Goal: Information Seeking & Learning: Check status

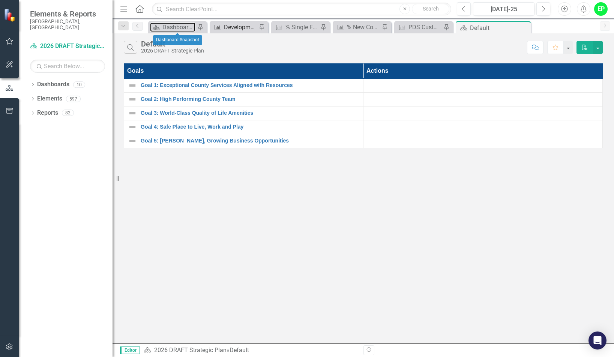
drag, startPoint x: 188, startPoint y: 27, endPoint x: 252, endPoint y: 26, distance: 63.7
click at [188, 27] on div "Dashboard Snapshot" at bounding box center [178, 26] width 33 height 9
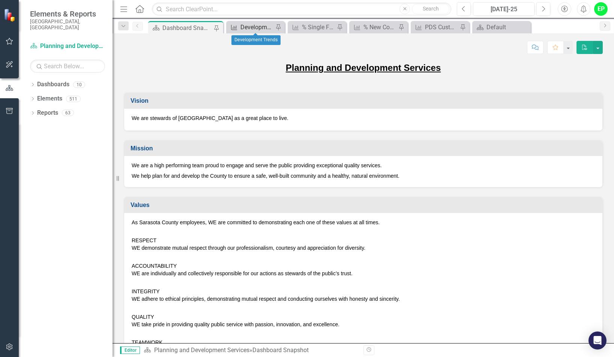
click at [268, 25] on div "Development Trends" at bounding box center [256, 26] width 33 height 9
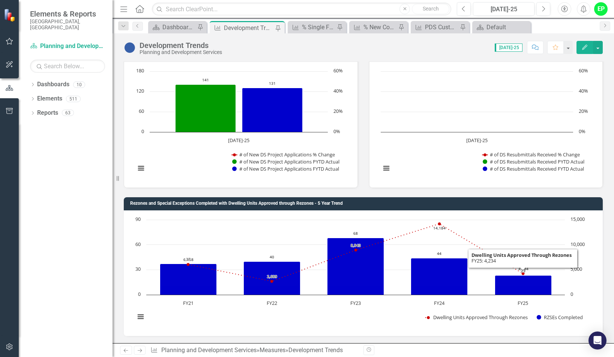
scroll to position [1500, 0]
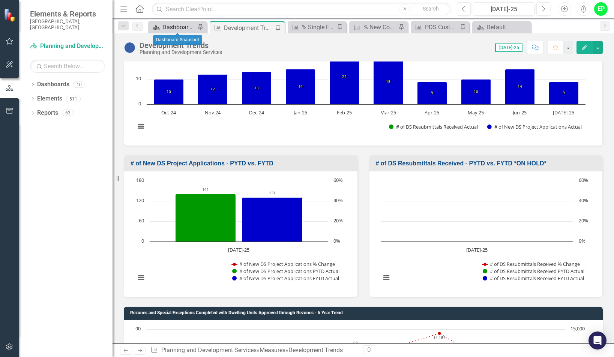
click at [173, 28] on div "Dashboard Snapshot" at bounding box center [178, 26] width 33 height 9
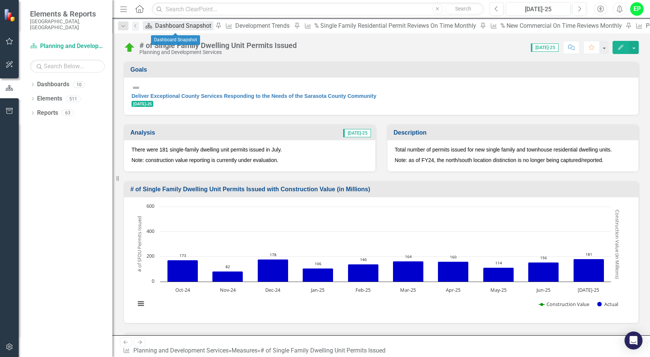
click at [172, 29] on div "Dashboard Snapshot" at bounding box center [184, 25] width 58 height 9
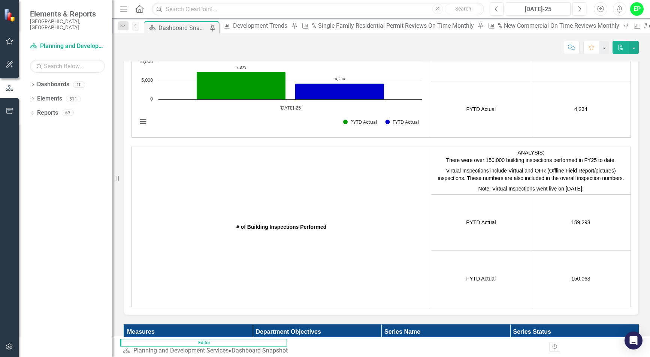
scroll to position [1893, 0]
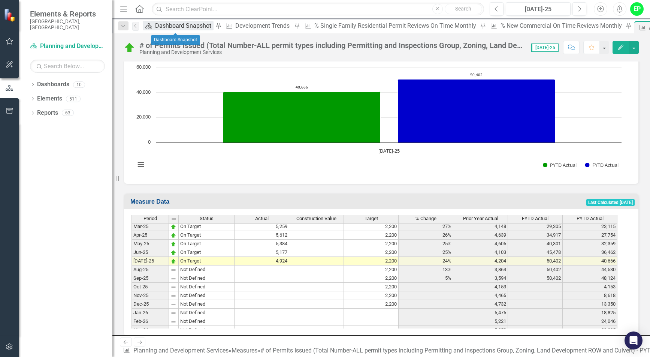
click at [165, 26] on div "Dashboard Snapshot" at bounding box center [184, 25] width 58 height 9
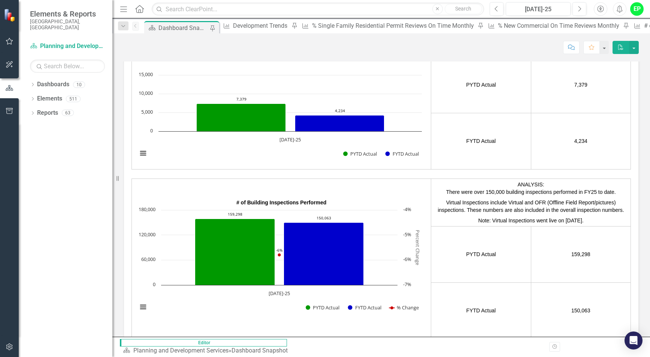
scroll to position [1912, 0]
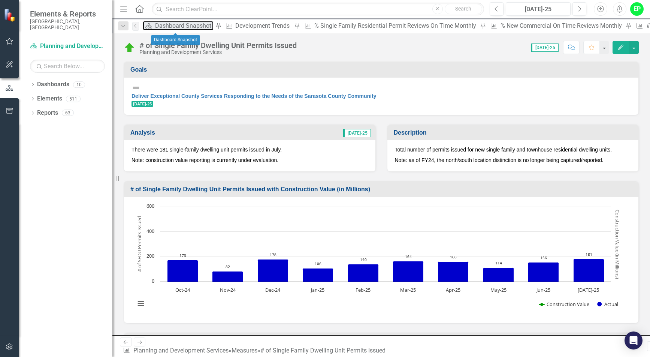
drag, startPoint x: 184, startPoint y: 29, endPoint x: 427, endPoint y: 14, distance: 243.0
click at [184, 28] on div "Dashboard Snapshot" at bounding box center [184, 25] width 58 height 9
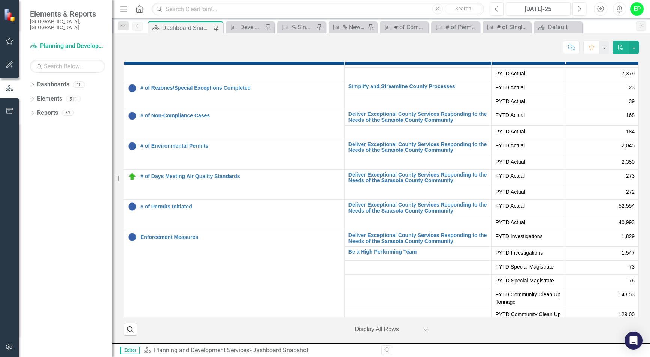
scroll to position [262, 0]
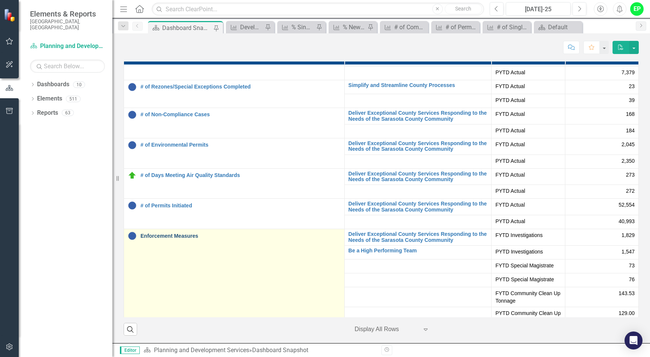
click at [181, 236] on link "Enforcement Measures" at bounding box center [241, 236] width 200 height 6
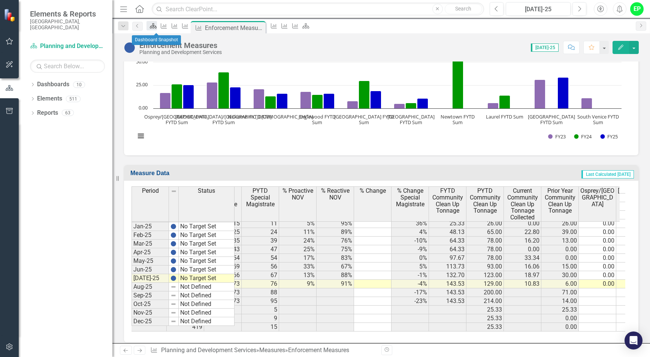
click at [157, 28] on icon "Dashboard" at bounding box center [153, 26] width 7 height 6
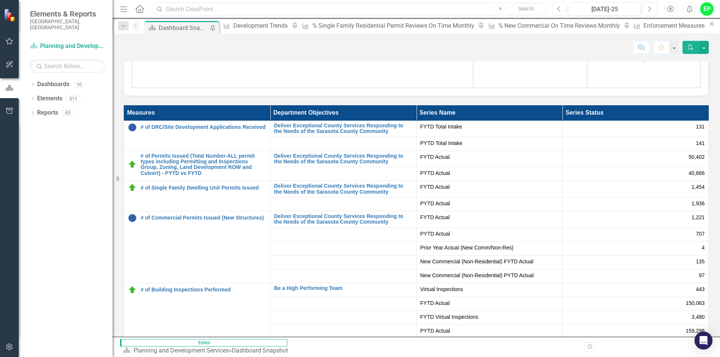
click at [243, 3] on input "text" at bounding box center [349, 9] width 395 height 13
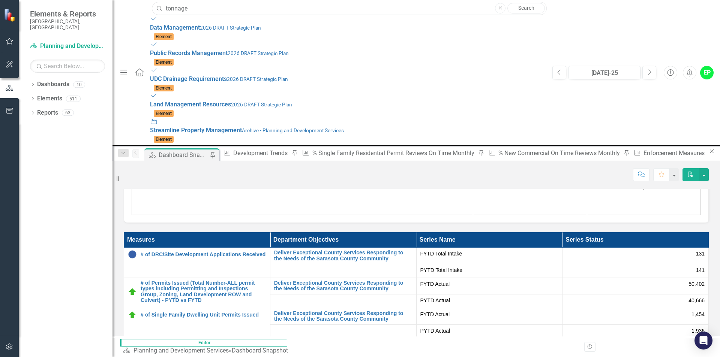
type input "tonnage"
click at [87, 146] on div "Dropdown Dashboards 10 2026 DRAFT Strategic Plan Sarasota County Dashboard Drop…" at bounding box center [66, 217] width 94 height 279
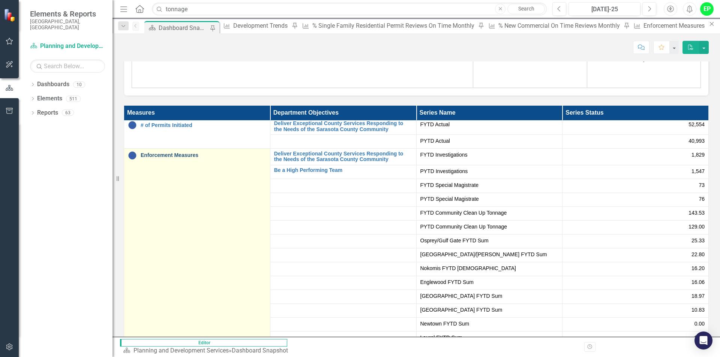
click at [183, 153] on link "Enforcement Measures" at bounding box center [204, 156] width 126 height 6
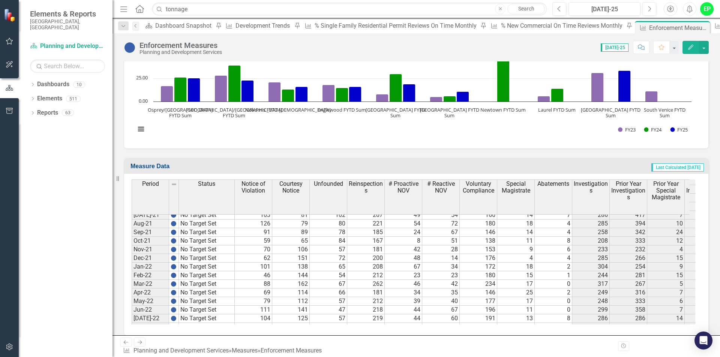
scroll to position [825, 0]
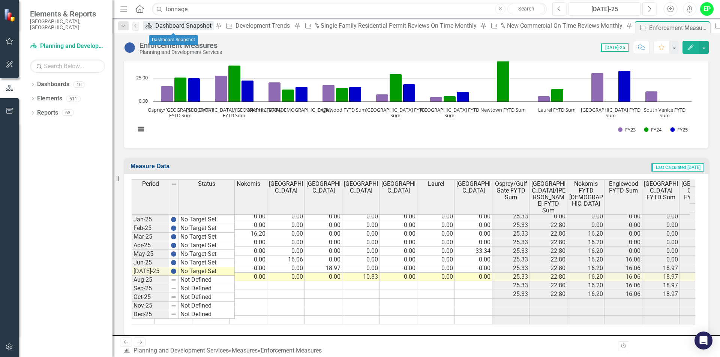
click at [172, 27] on div "Dashboard Snapshot" at bounding box center [184, 25] width 58 height 9
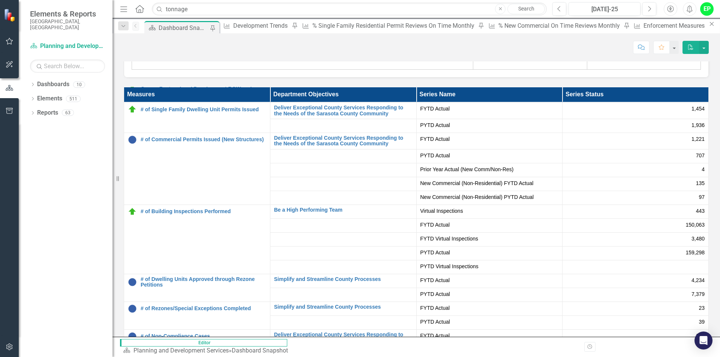
scroll to position [73, 0]
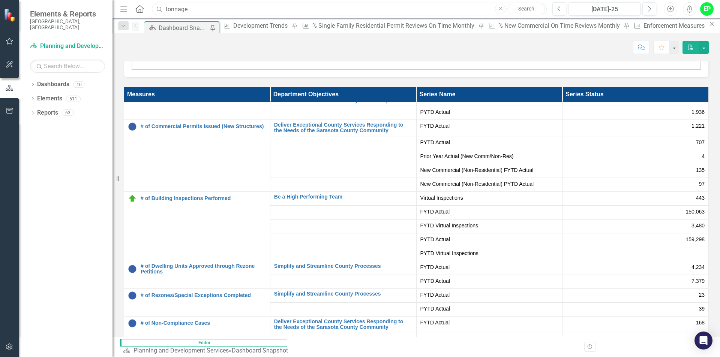
click at [253, 6] on input "tonnage" at bounding box center [349, 9] width 395 height 13
click at [254, 5] on input "tonnage" at bounding box center [349, 9] width 395 height 13
click at [255, 5] on input "tonnage" at bounding box center [349, 9] width 395 height 13
paste input "# of DRC/Site Development Applications Received"
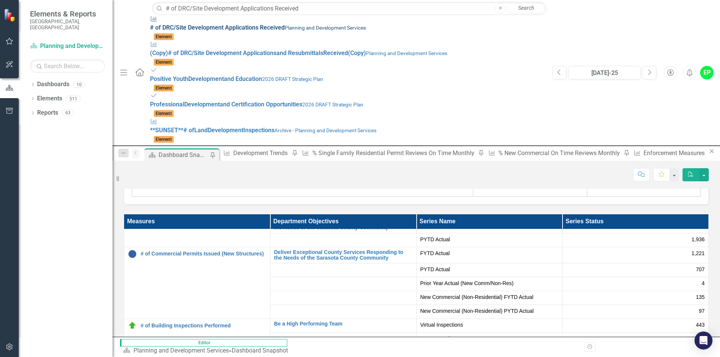
click at [276, 22] on div "Measure # of DRC/Site Development Applications Received Planning and Developmen…" at bounding box center [347, 23] width 395 height 17
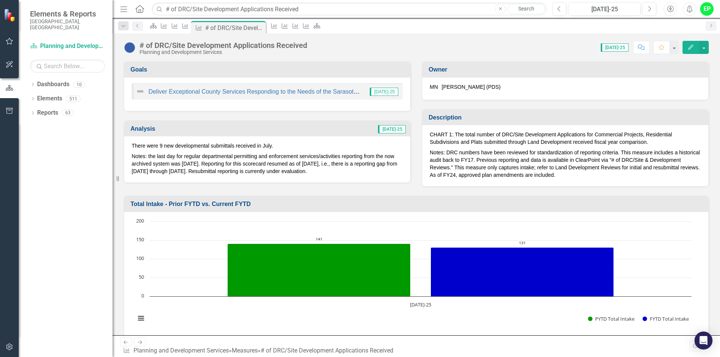
click at [419, 51] on div "Score: 0.00 [DATE]-25 Completed Comment Favorite Edit" at bounding box center [510, 47] width 398 height 13
click at [304, 8] on input "# of DRC/Site Development Applications Received" at bounding box center [349, 9] width 395 height 13
paste input "Building Permit Enforcement"
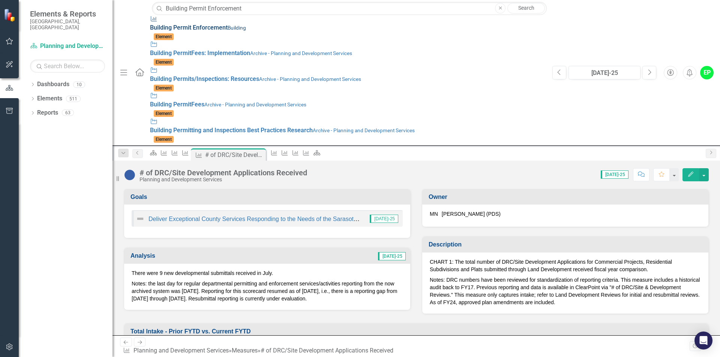
click at [193, 24] on div "Measure Building Permit Enforcement Building" at bounding box center [347, 23] width 395 height 17
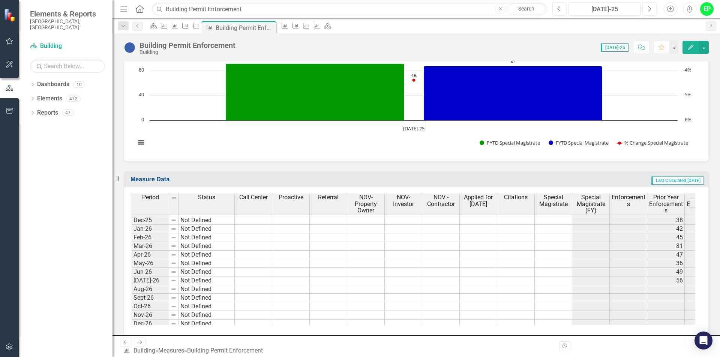
scroll to position [1462, 0]
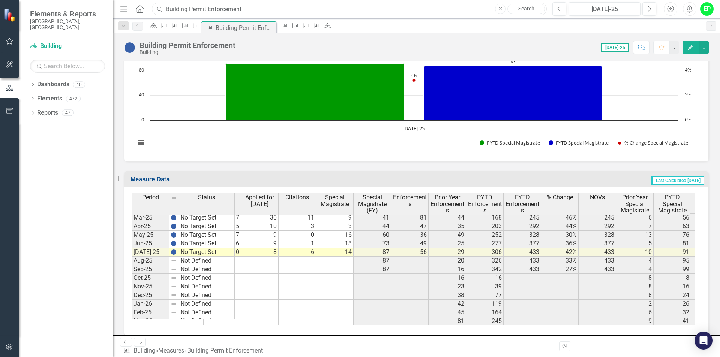
click at [338, 6] on input "Building Permit Enforcement" at bounding box center [349, 9] width 395 height 13
paste input "Unlicensed Contractor"
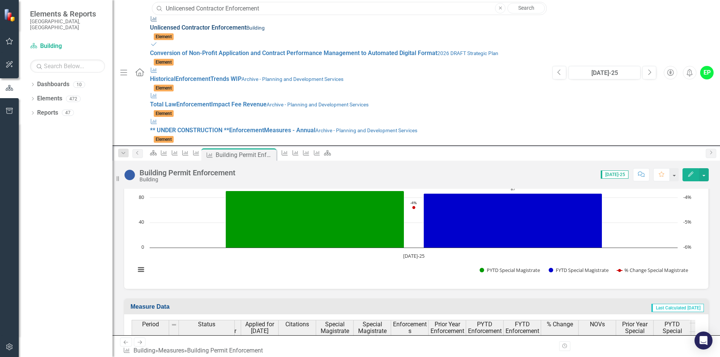
type input "Unlicensed Contractor Enforcement"
click at [279, 30] on div "Measure Unlicensed Contractor Enforcement Building" at bounding box center [347, 23] width 395 height 17
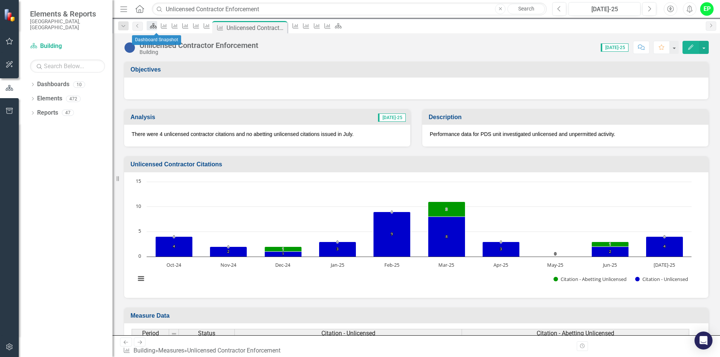
click at [156, 28] on icon "Dashboard" at bounding box center [153, 26] width 7 height 6
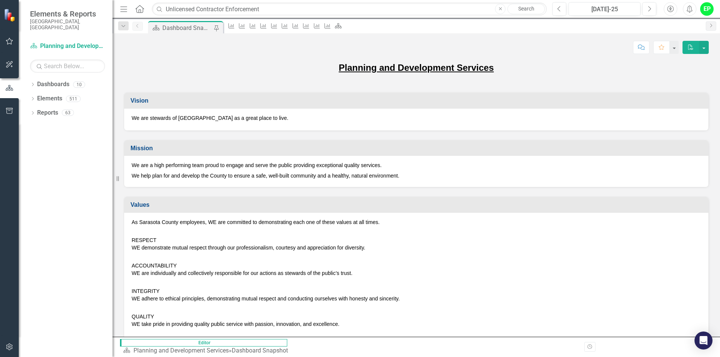
click at [267, 78] on div "Planning and Development Services" at bounding box center [416, 72] width 585 height 22
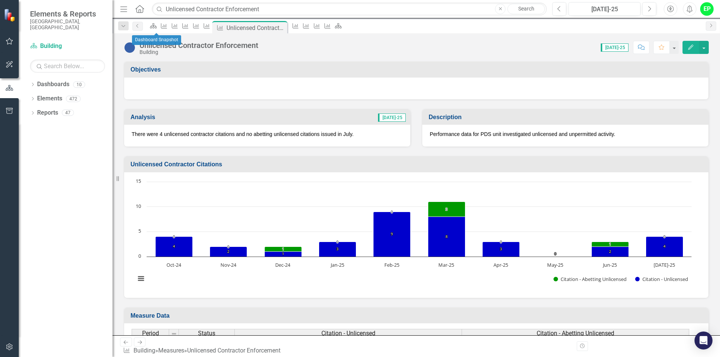
click at [157, 28] on div "Dashboard" at bounding box center [152, 25] width 10 height 9
click at [157, 27] on icon at bounding box center [153, 25] width 7 height 5
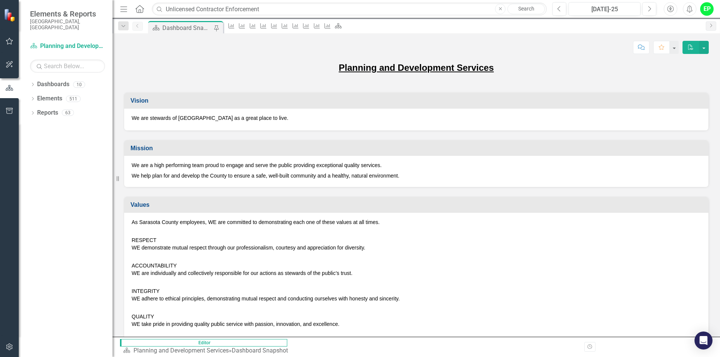
click at [563, 68] on p "Planning and Development Services" at bounding box center [416, 67] width 585 height 13
click at [288, 29] on icon "Measure" at bounding box center [284, 26] width 7 height 6
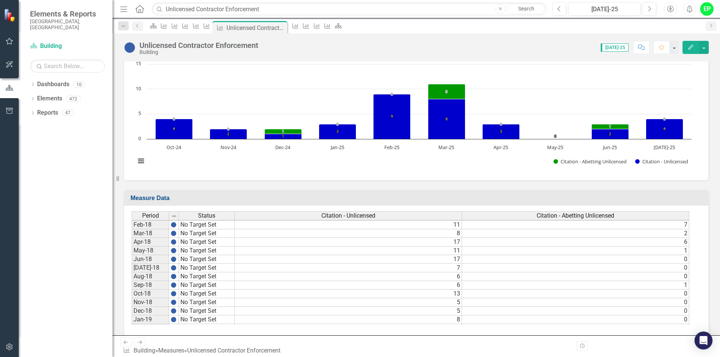
scroll to position [450, 0]
click at [175, 289] on img at bounding box center [174, 289] width 6 height 6
click at [174, 214] on img at bounding box center [174, 216] width 6 height 6
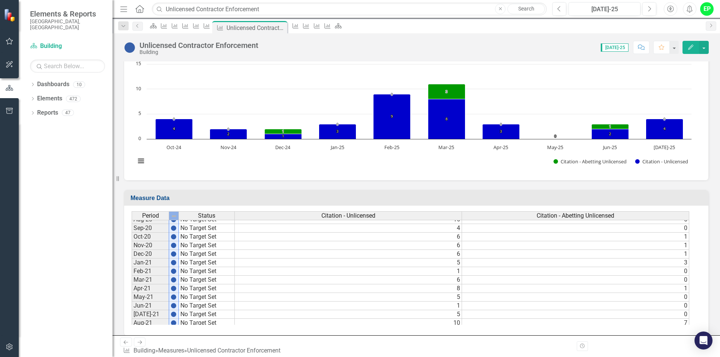
click at [176, 215] on img at bounding box center [174, 216] width 6 height 6
click at [259, 257] on td "6" at bounding box center [348, 254] width 227 height 9
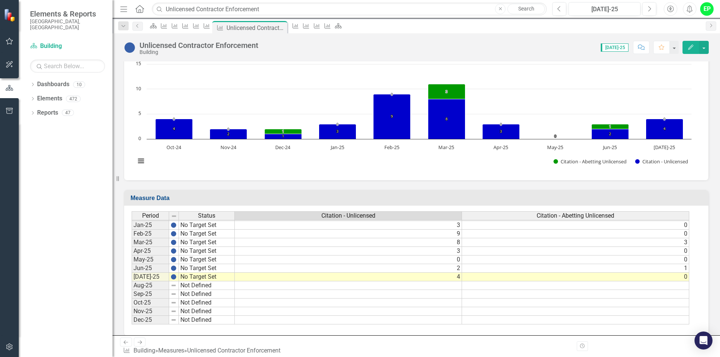
scroll to position [118, 0]
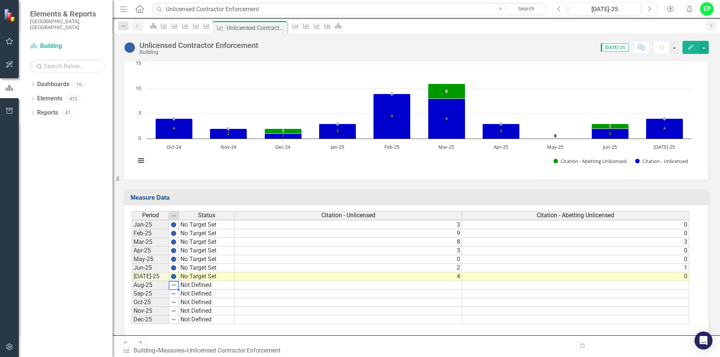
click at [172, 287] on img at bounding box center [174, 285] width 6 height 6
click at [175, 285] on img at bounding box center [174, 285] width 6 height 6
click at [172, 219] on img at bounding box center [174, 216] width 6 height 6
click at [172, 218] on img at bounding box center [174, 216] width 6 height 6
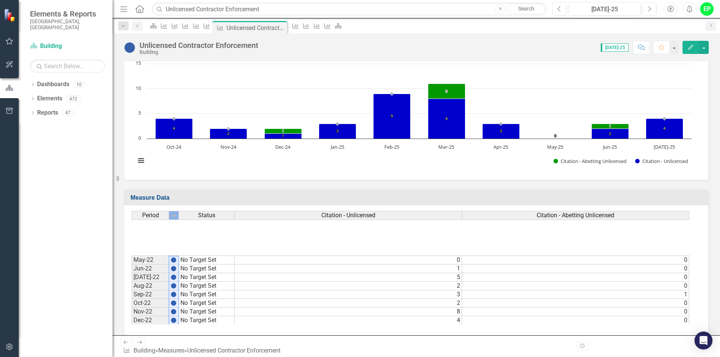
scroll to position [715, 0]
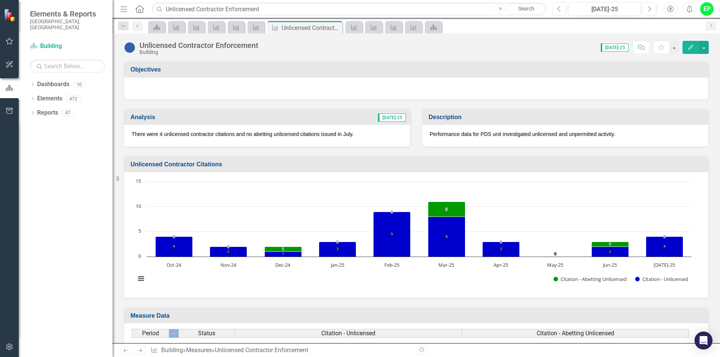
scroll to position [676, 0]
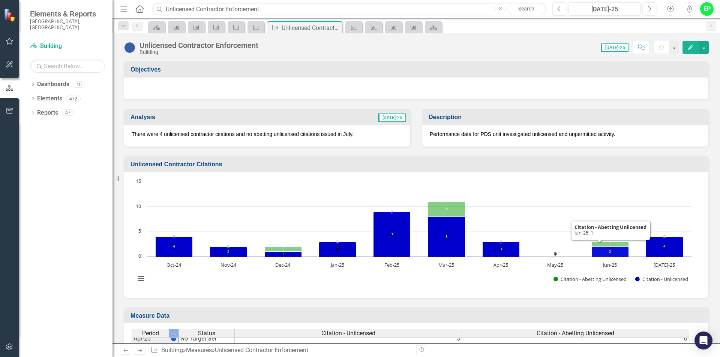
click at [607, 202] on rect "Interactive chart" at bounding box center [413, 234] width 563 height 112
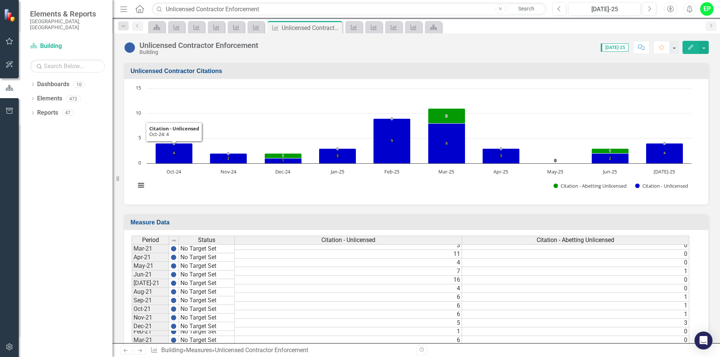
scroll to position [80, 0]
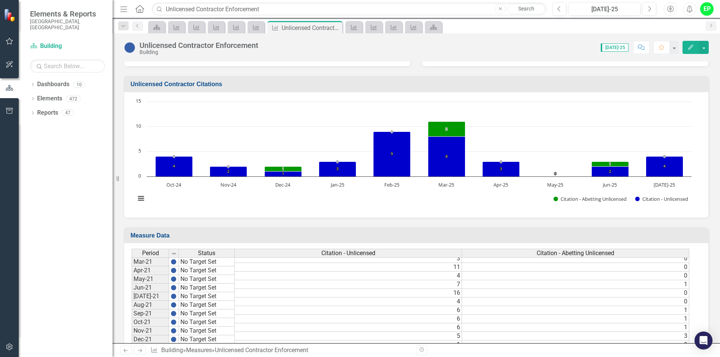
click at [494, 200] on rect "Interactive chart" at bounding box center [413, 154] width 563 height 112
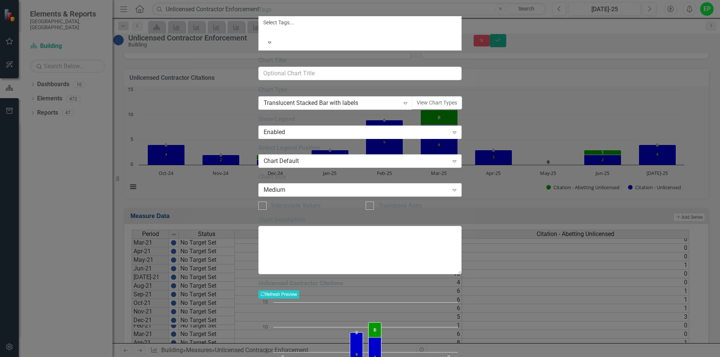
click at [258, 216] on div "Charts Chart Unlicensed Contractor Citations Help Maximize Close Chart Chart Se…" at bounding box center [359, 178] width 203 height 491
click at [258, 215] on div "Charts Chart Unlicensed Contractor Citations Help Maximize Close Chart Chart Se…" at bounding box center [359, 178] width 203 height 491
click at [258, 211] on div "Charts Chart Unlicensed Contractor Citations Help Maximize Close Chart Chart Se…" at bounding box center [359, 178] width 203 height 491
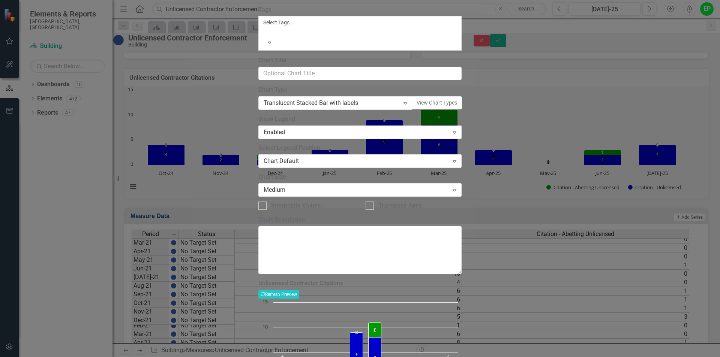
drag, startPoint x: 703, startPoint y: 10, endPoint x: 718, endPoint y: 13, distance: 15.9
